Goal: Transaction & Acquisition: Subscribe to service/newsletter

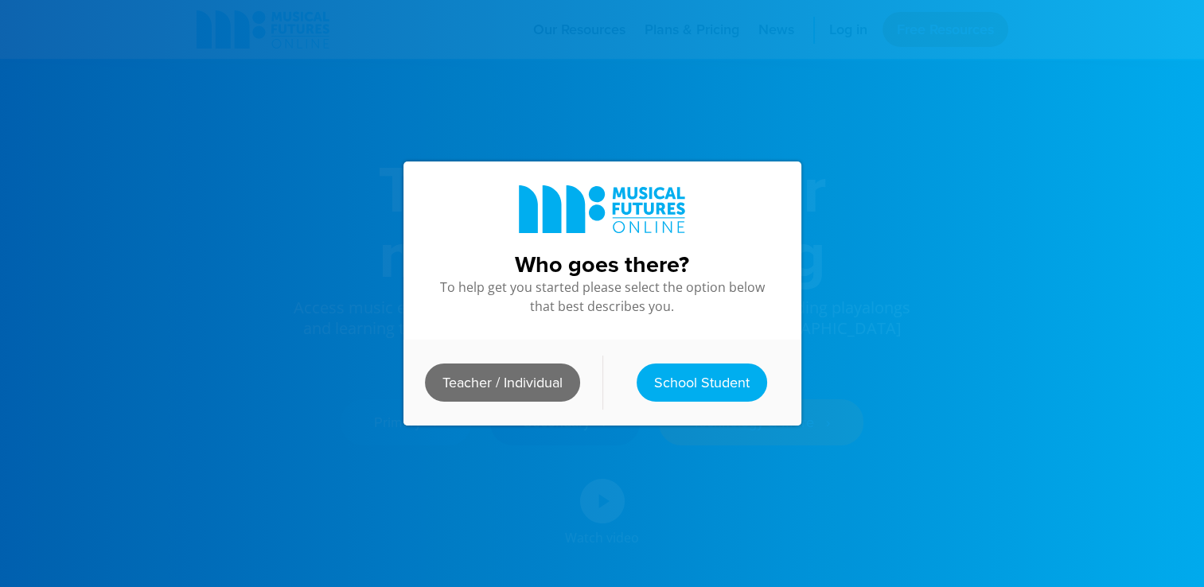
click at [504, 376] on link "Teacher / Individual" at bounding box center [502, 383] width 155 height 38
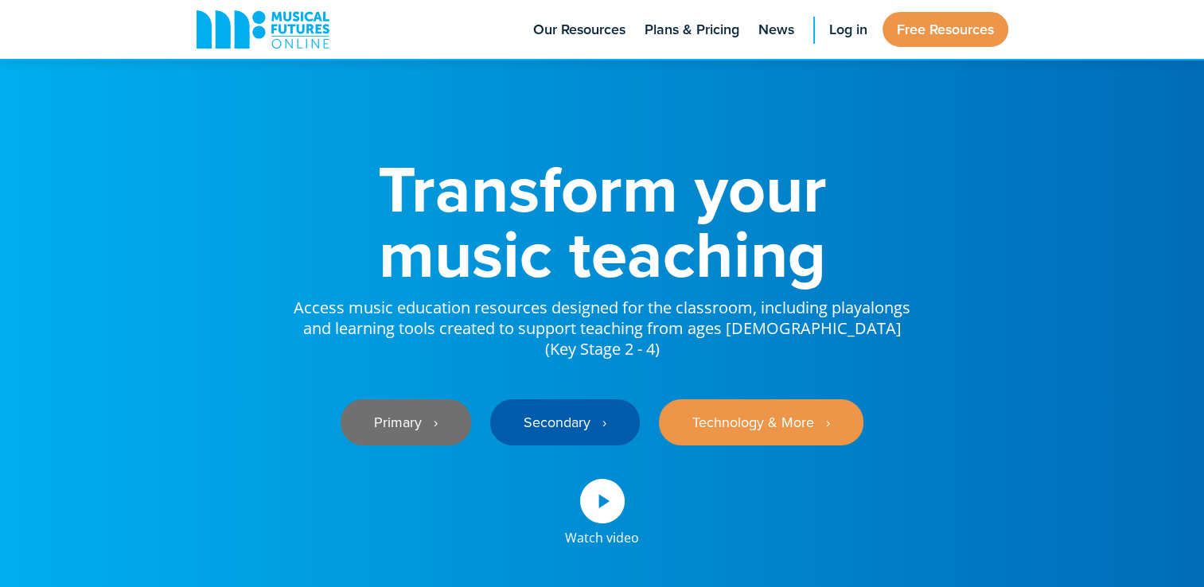
click at [404, 409] on link "Primary ‎‏‏‎ ‎ ›" at bounding box center [406, 422] width 130 height 46
click at [684, 29] on span "Plans & Pricing" at bounding box center [691, 29] width 95 height 21
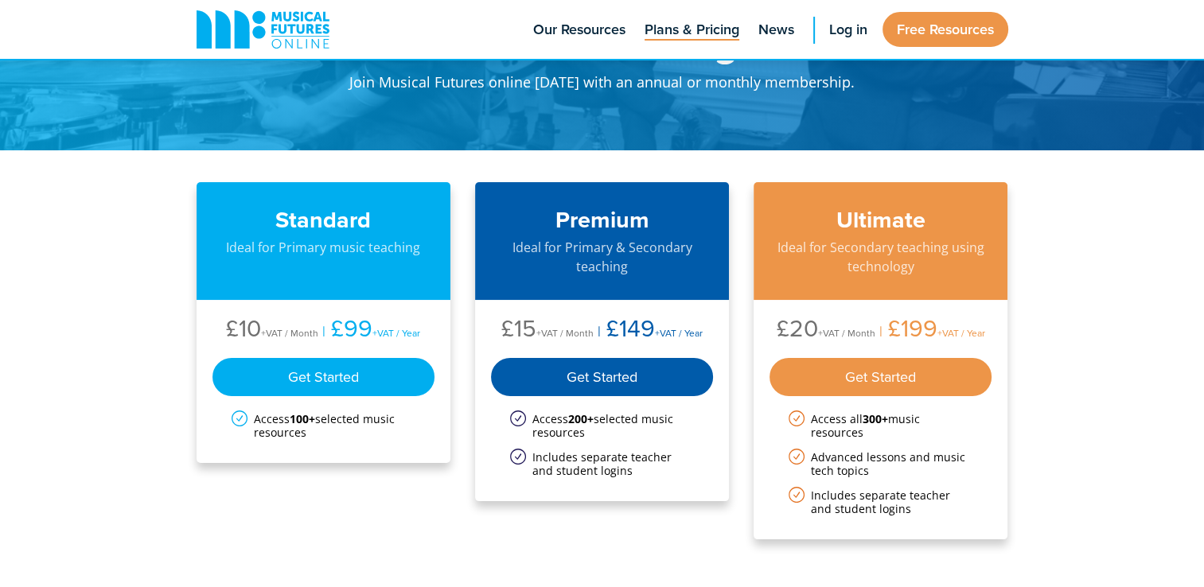
scroll to position [84, 0]
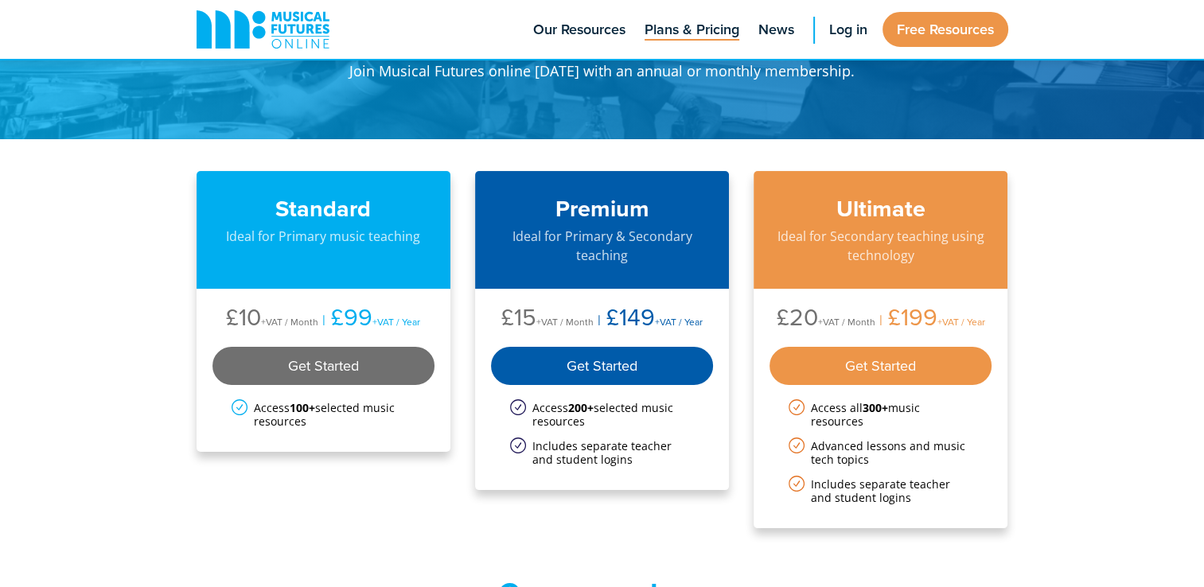
click at [371, 355] on div "Get Started" at bounding box center [323, 366] width 223 height 38
